Goal: Find specific page/section: Find specific page/section

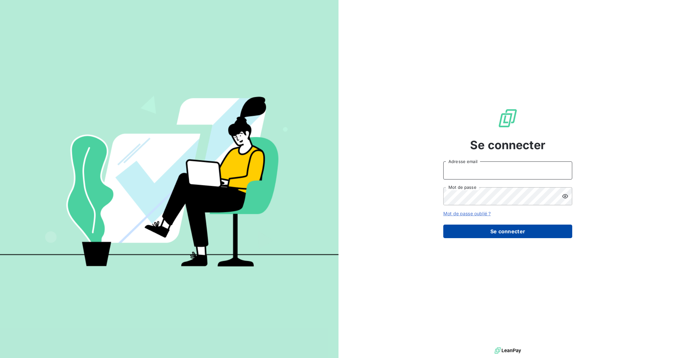
type input "[EMAIL_ADDRESS][DOMAIN_NAME]"
click at [501, 232] on button "Se connecter" at bounding box center [507, 232] width 129 height 14
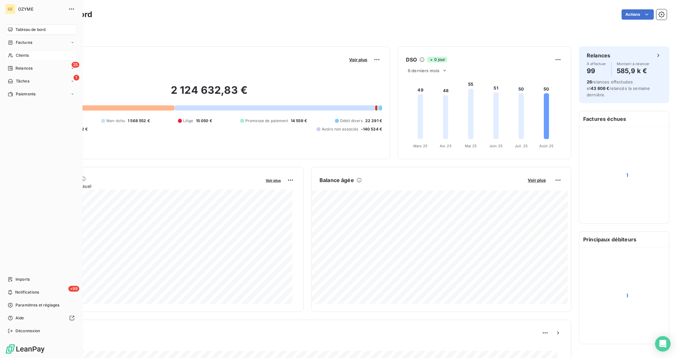
click at [21, 56] on span "Clients" at bounding box center [22, 56] width 13 height 6
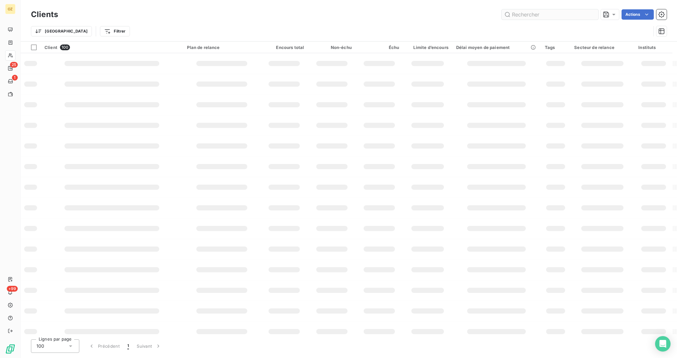
click at [521, 12] on input "text" at bounding box center [550, 14] width 97 height 10
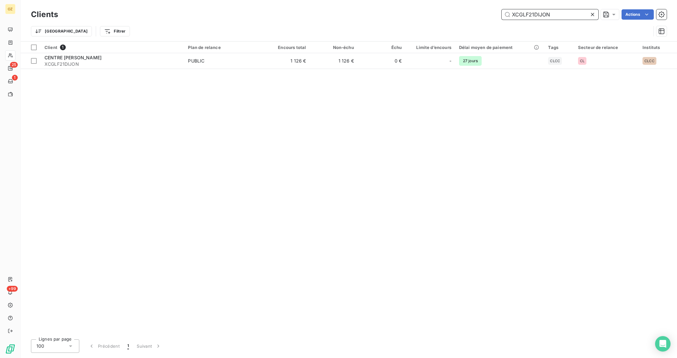
drag, startPoint x: 552, startPoint y: 16, endPoint x: 479, endPoint y: 11, distance: 73.4
click at [479, 11] on div "XCGLF21DIJON Actions" at bounding box center [366, 14] width 601 height 10
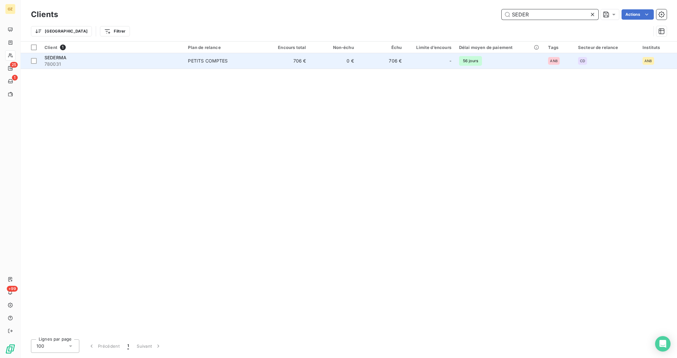
type input "SEDER"
click at [209, 60] on div "PETITS COMPTES" at bounding box center [208, 61] width 40 height 6
